Goal: Find specific page/section: Find specific page/section

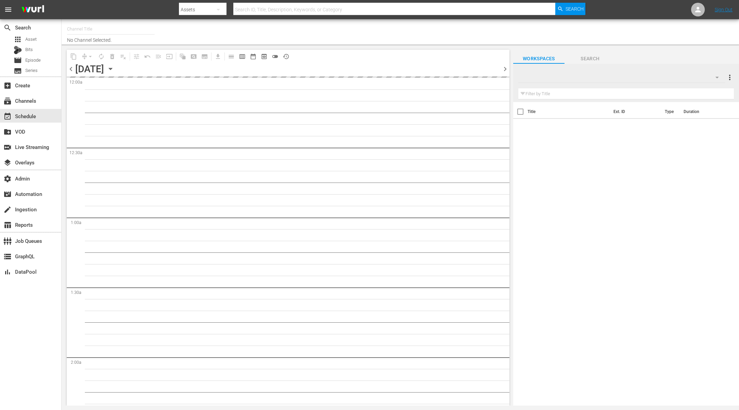
type input "Midsomer Murders (994)"
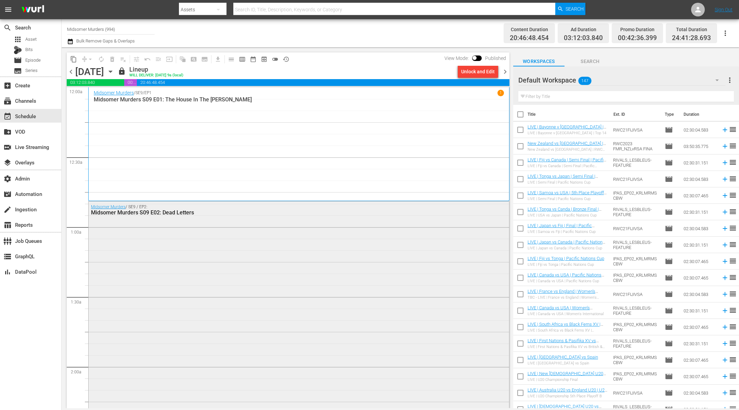
click at [137, 241] on div "Midsomer Murders / SE9 / EP2: Midsomer Murders S09 E02: Dead Letters" at bounding box center [299, 331] width 421 height 260
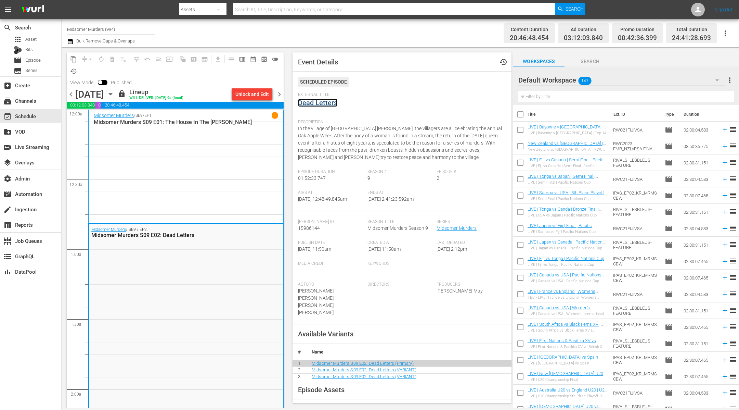
click at [306, 100] on link "Dead Letters" at bounding box center [317, 103] width 39 height 8
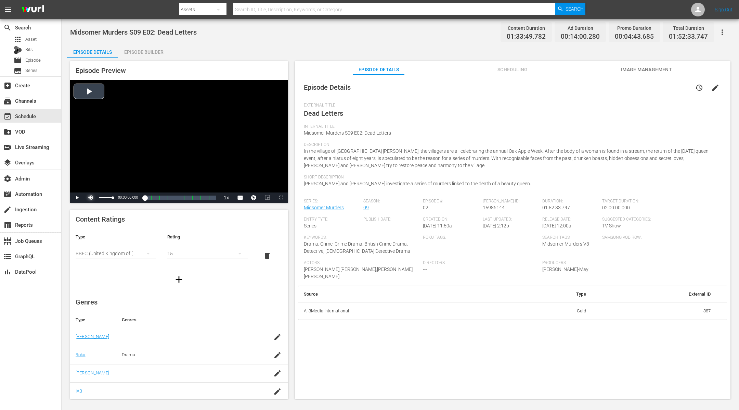
click at [91, 197] on span "Video Player" at bounding box center [91, 197] width 0 height 0
click at [77, 197] on span "Video Player" at bounding box center [77, 197] width 0 height 0
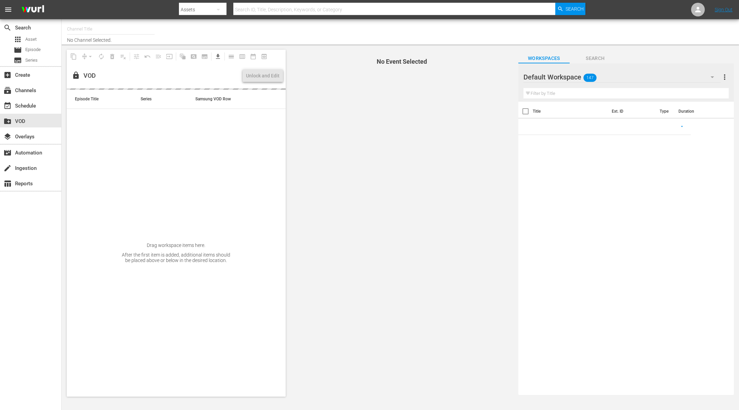
type input "CASH IN THE ATTIC (1951)"
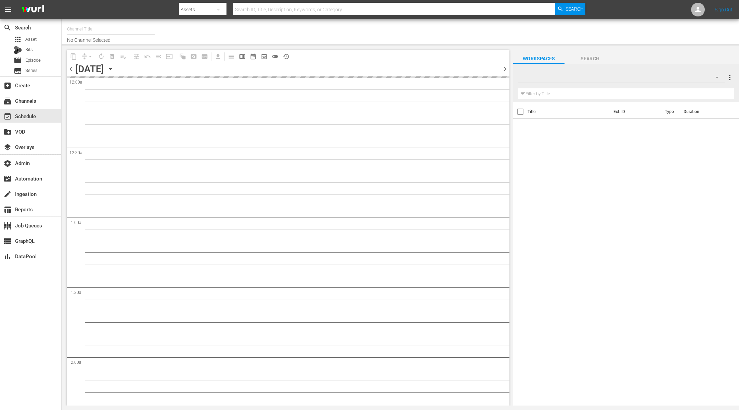
type input "Gardening with Monty Don (1271)"
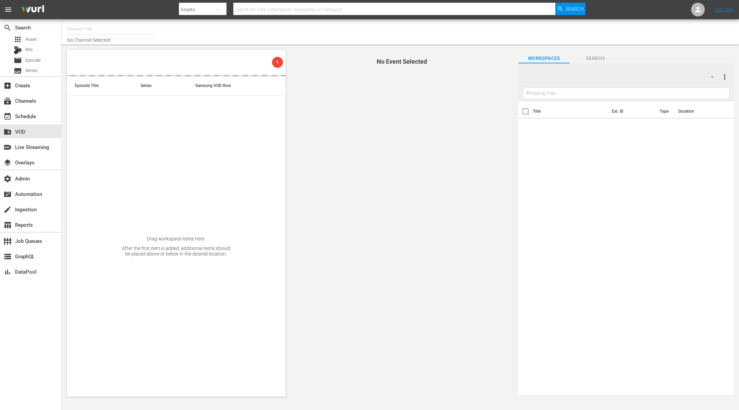
type input "Homes Under the Hammer (1234)"
